Goal: Information Seeking & Learning: Learn about a topic

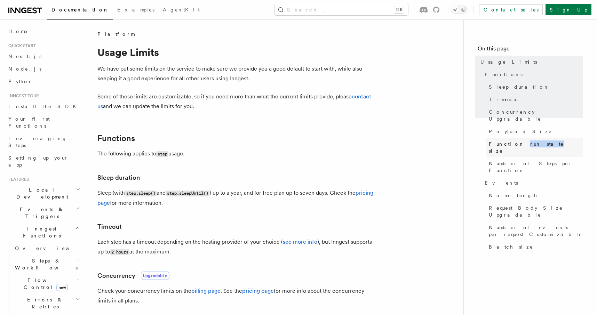
click at [545, 141] on link "Function run state size" at bounding box center [534, 147] width 97 height 19
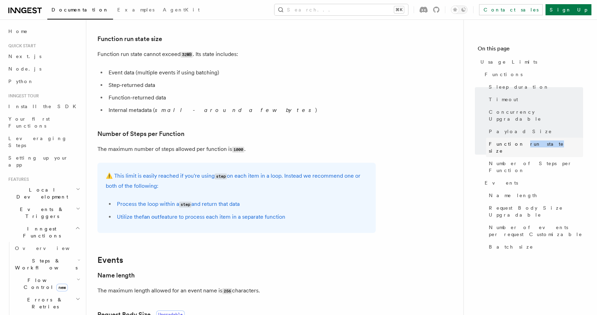
scroll to position [326, 0]
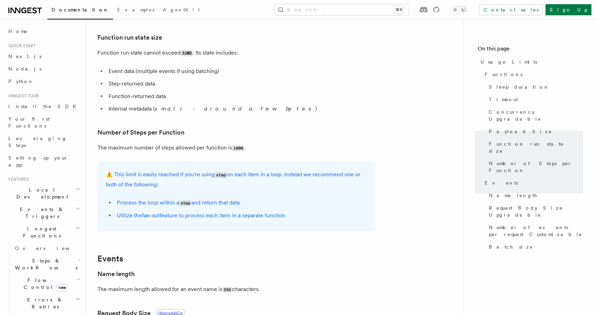
click at [264, 108] on li "Internal metadata ( small - around a few bytes )" at bounding box center [240, 109] width 269 height 10
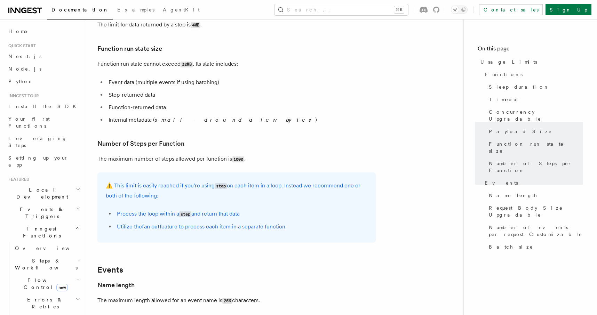
scroll to position [315, 0]
drag, startPoint x: 251, startPoint y: 80, endPoint x: 251, endPoint y: 111, distance: 30.6
click at [251, 111] on ul "Event data (multiple events if using batching) Step-returned data Function-retu…" at bounding box center [236, 101] width 278 height 47
click at [251, 111] on li "Function-returned data" at bounding box center [240, 108] width 269 height 10
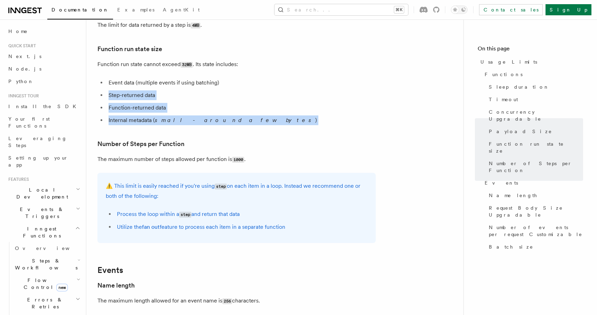
drag, startPoint x: 257, startPoint y: 131, endPoint x: 243, endPoint y: 89, distance: 44.0
click at [243, 89] on article "Platform Usage Limits We have put some limits on the service to make sure we pr…" at bounding box center [274, 193] width 355 height 955
click at [243, 89] on ul "Event data (multiple events if using batching) Step-returned data Function-retu…" at bounding box center [236, 101] width 278 height 47
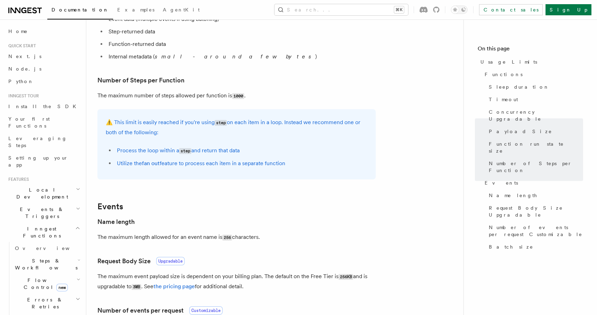
scroll to position [426, 0]
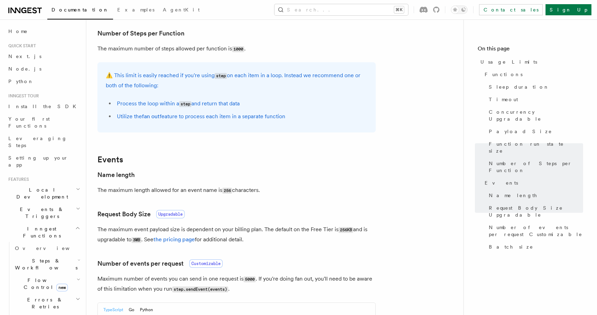
drag, startPoint x: 244, startPoint y: 230, endPoint x: 254, endPoint y: 240, distance: 14.8
click at [254, 240] on p "The maximum event payload size is dependent on your billing plan. The default o…" at bounding box center [236, 235] width 278 height 20
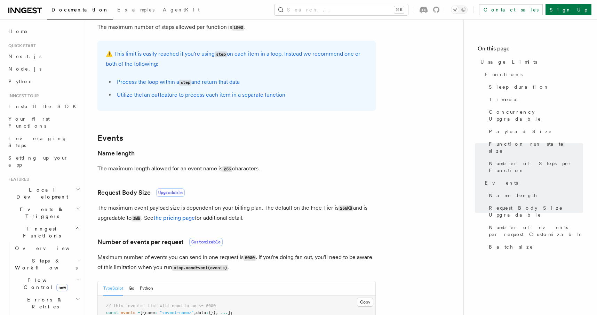
scroll to position [459, 0]
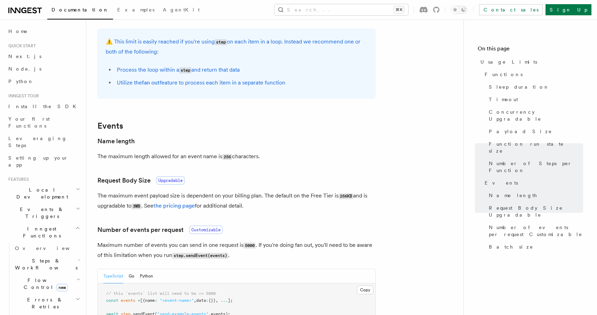
drag, startPoint x: 258, startPoint y: 210, endPoint x: 257, endPoint y: 196, distance: 13.9
click at [257, 196] on p "The maximum event payload size is dependent on your billing plan. The default o…" at bounding box center [236, 201] width 278 height 20
drag, startPoint x: 246, startPoint y: 196, endPoint x: 252, endPoint y: 210, distance: 15.0
click at [252, 210] on p "The maximum event payload size is dependent on your billing plan. The default o…" at bounding box center [236, 201] width 278 height 20
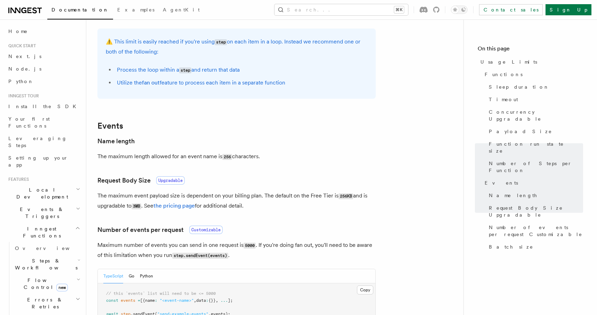
click at [252, 210] on p "The maximum event payload size is dependent on your billing plan. The default o…" at bounding box center [236, 201] width 278 height 20
drag, startPoint x: 264, startPoint y: 209, endPoint x: 227, endPoint y: 202, distance: 37.3
click at [227, 202] on p "The maximum event payload size is dependent on your billing plan. The default o…" at bounding box center [236, 201] width 278 height 20
click at [250, 150] on article "Platform Usage Limits We have put some limits on the service to make sure we pr…" at bounding box center [274, 48] width 355 height 955
